Goal: Find specific page/section: Find specific page/section

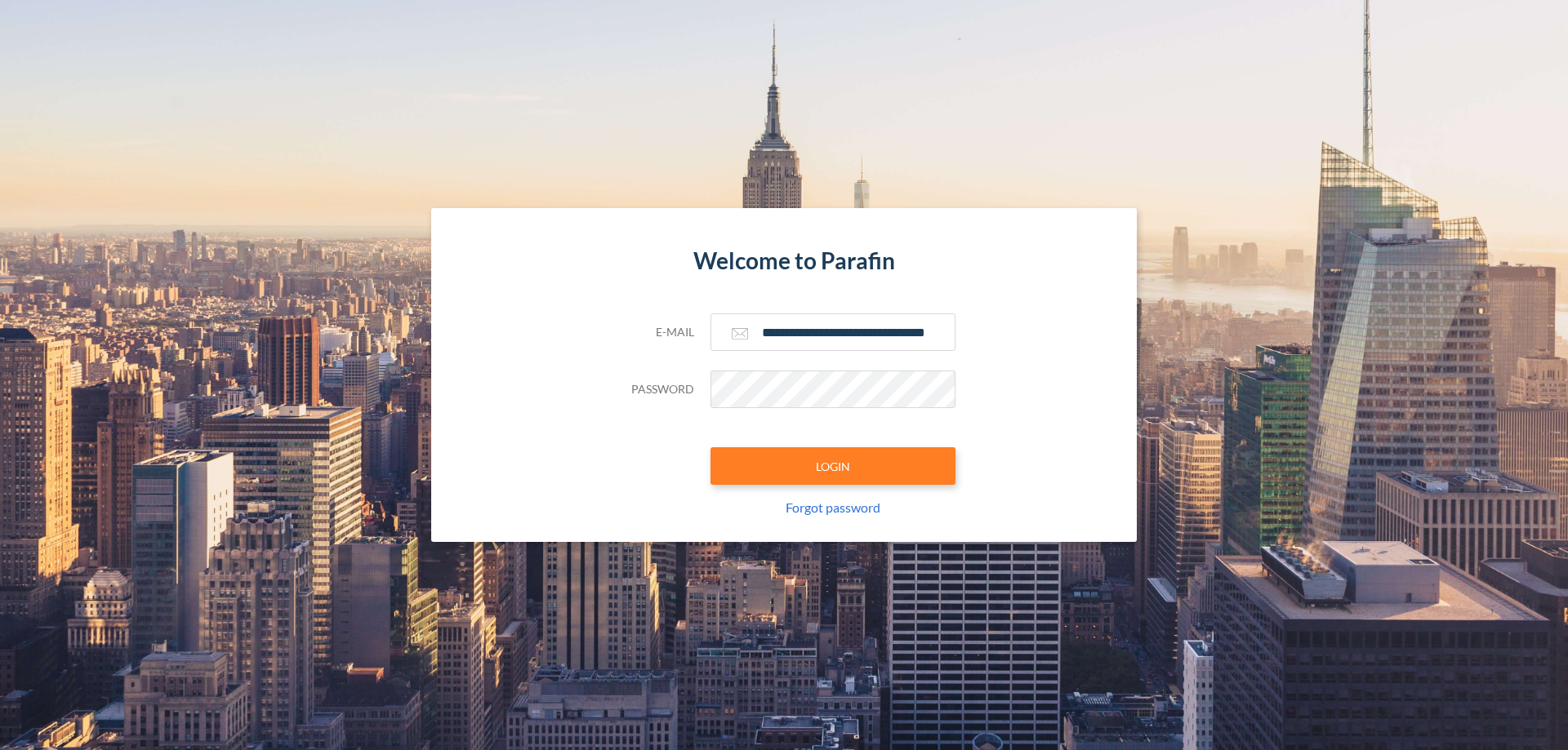
type input "**********"
click at [833, 466] on button "LOGIN" at bounding box center [832, 465] width 245 height 37
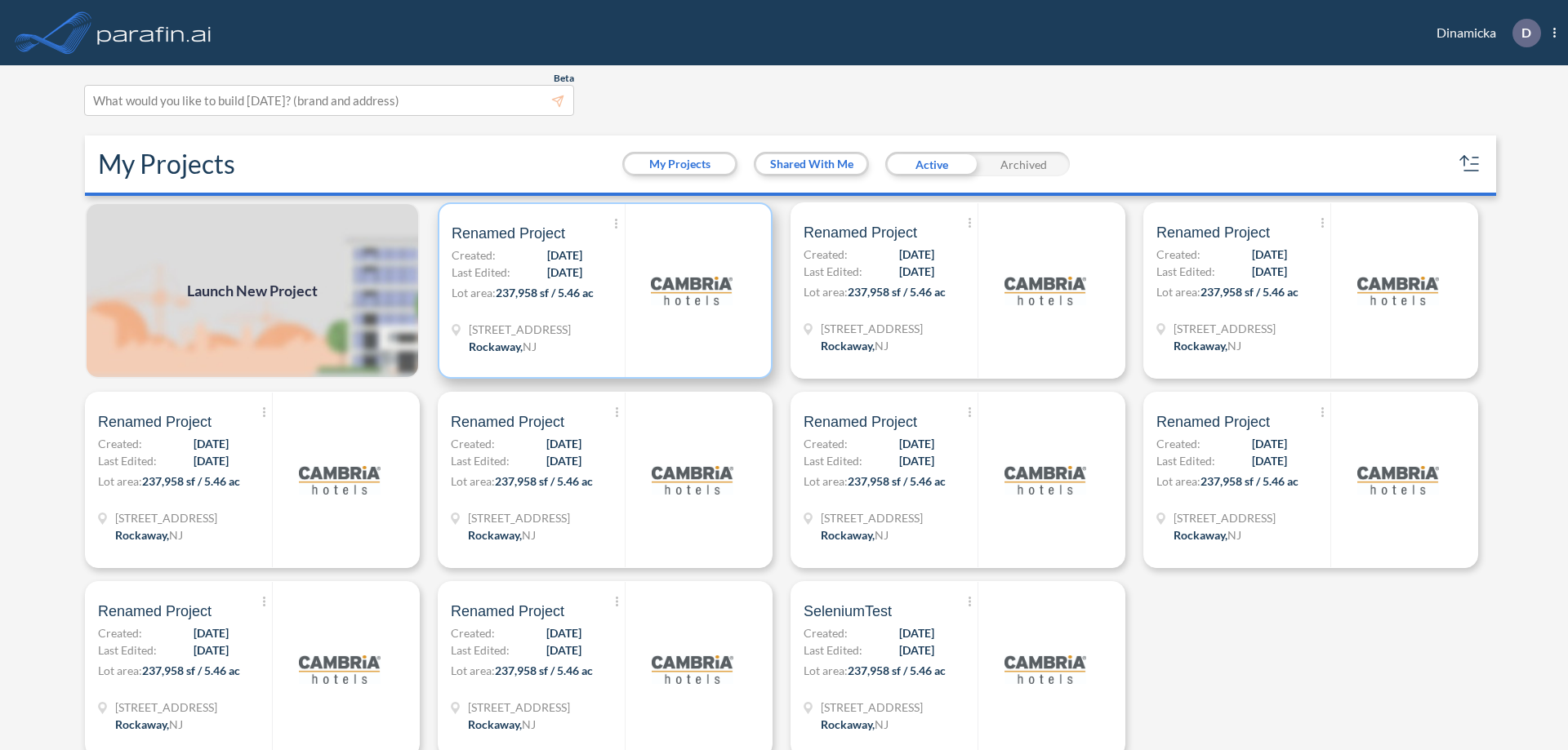
scroll to position [4, 0]
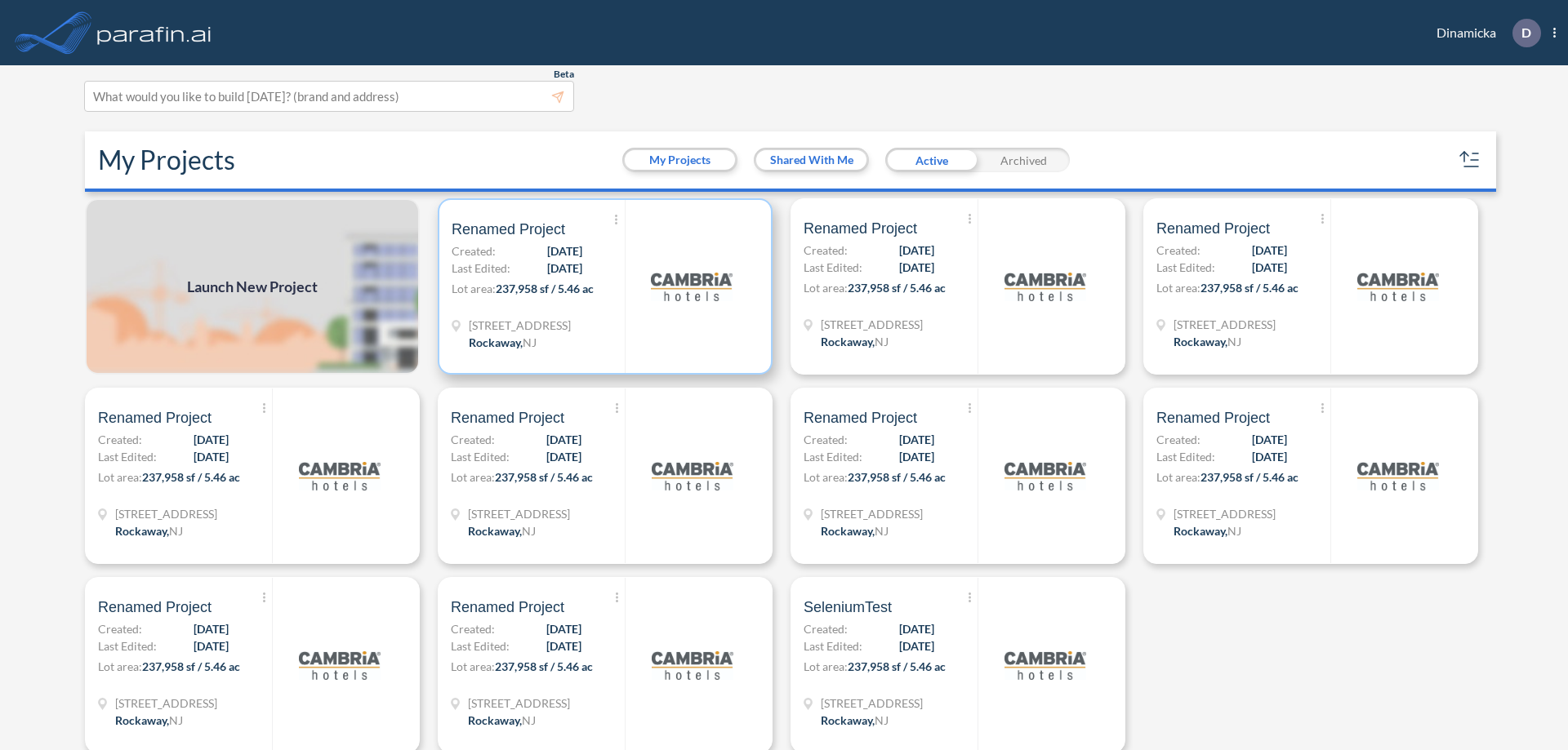
click at [602, 287] on p "Lot area: 237,958 sf / 5.46 ac" at bounding box center [538, 292] width 173 height 24
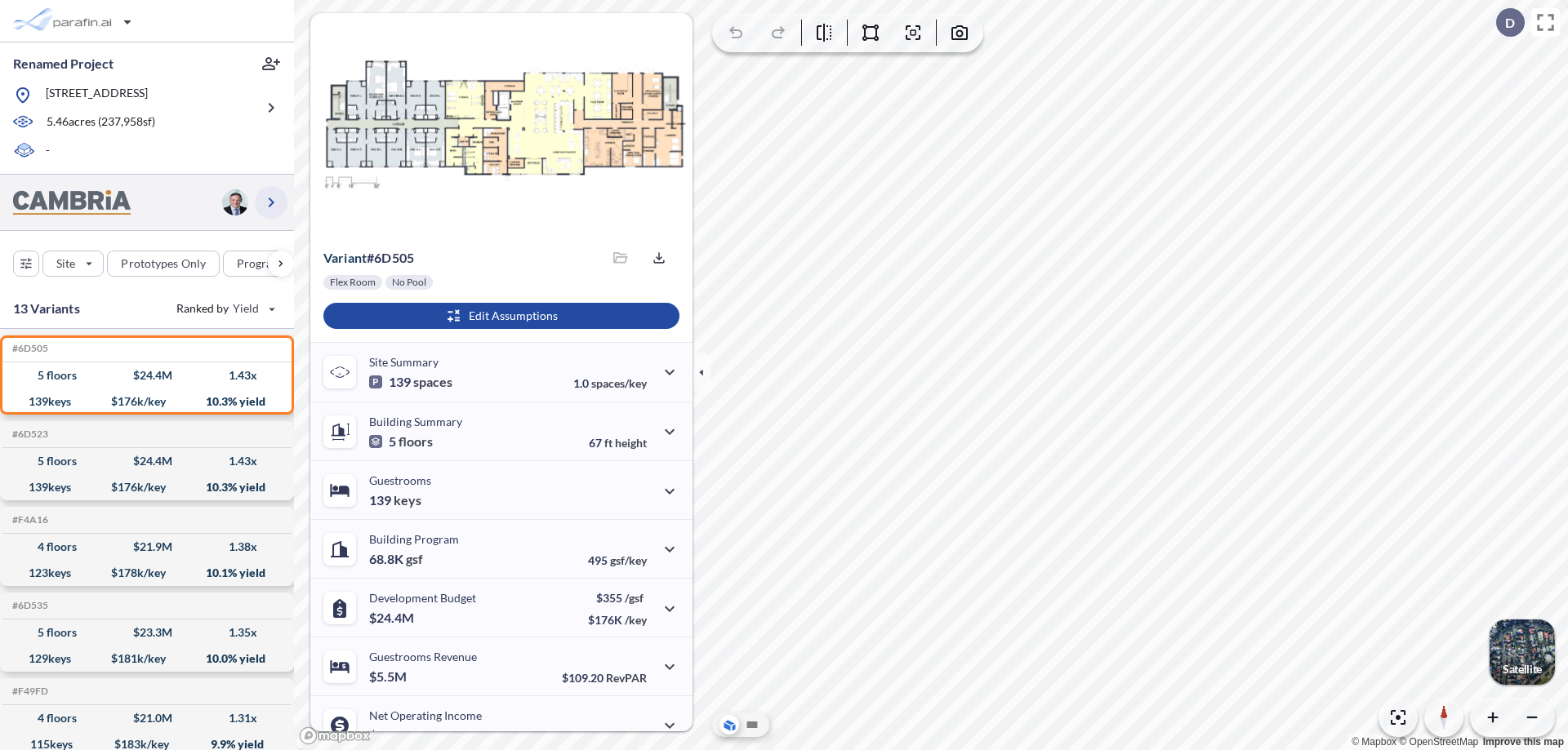
click at [272, 201] on icon "button" at bounding box center [271, 202] width 19 height 19
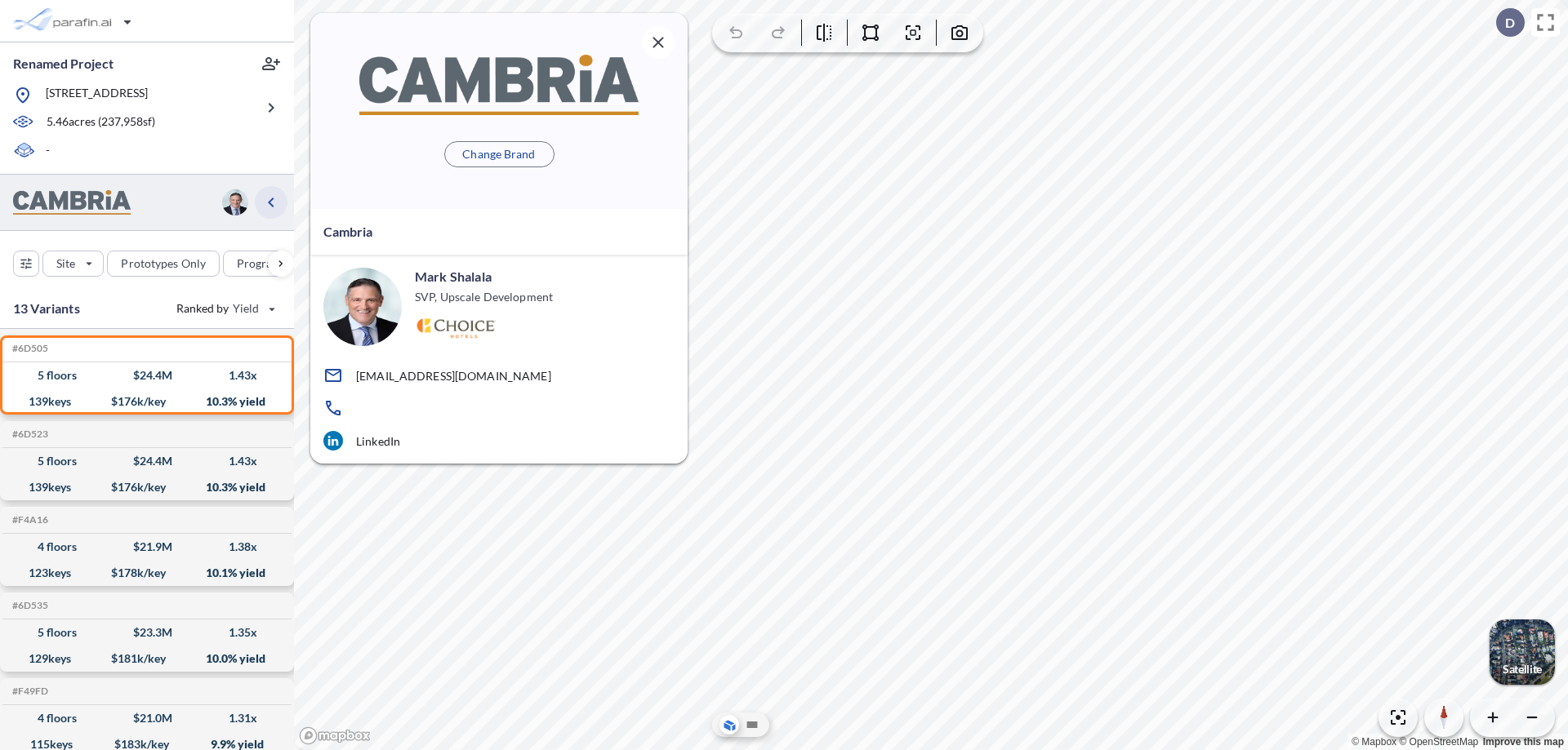
click at [272, 201] on icon "button" at bounding box center [271, 202] width 19 height 19
